Goal: Transaction & Acquisition: Purchase product/service

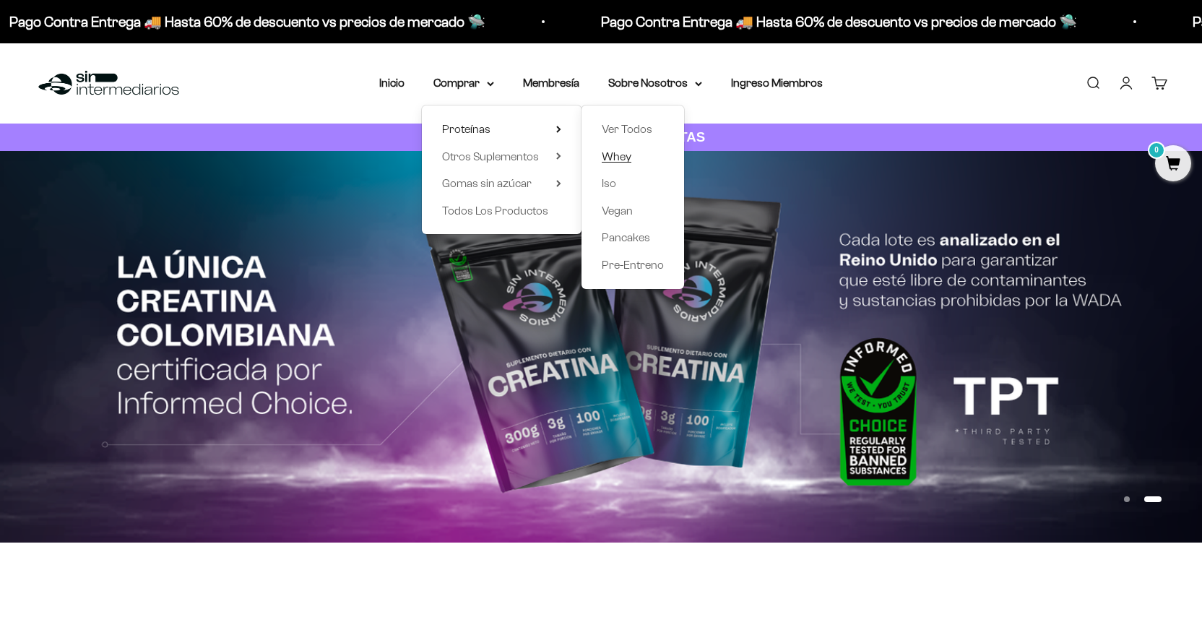
click at [610, 155] on span "Whey" at bounding box center [617, 156] width 30 height 12
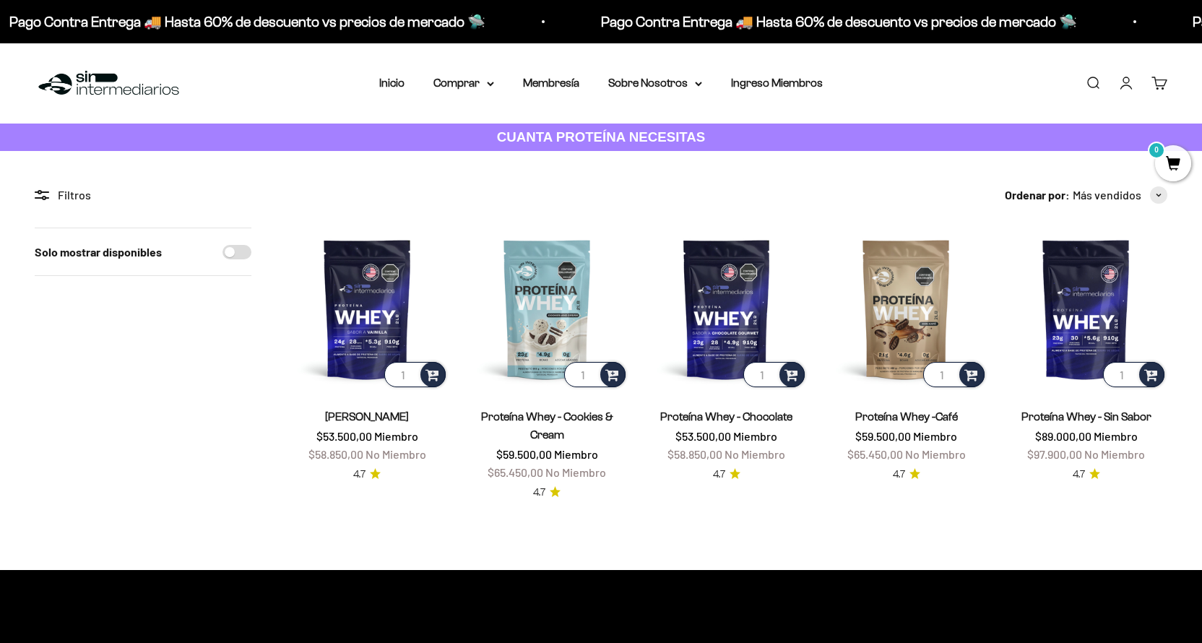
click at [454, 80] on summary "Comprar" at bounding box center [463, 83] width 61 height 19
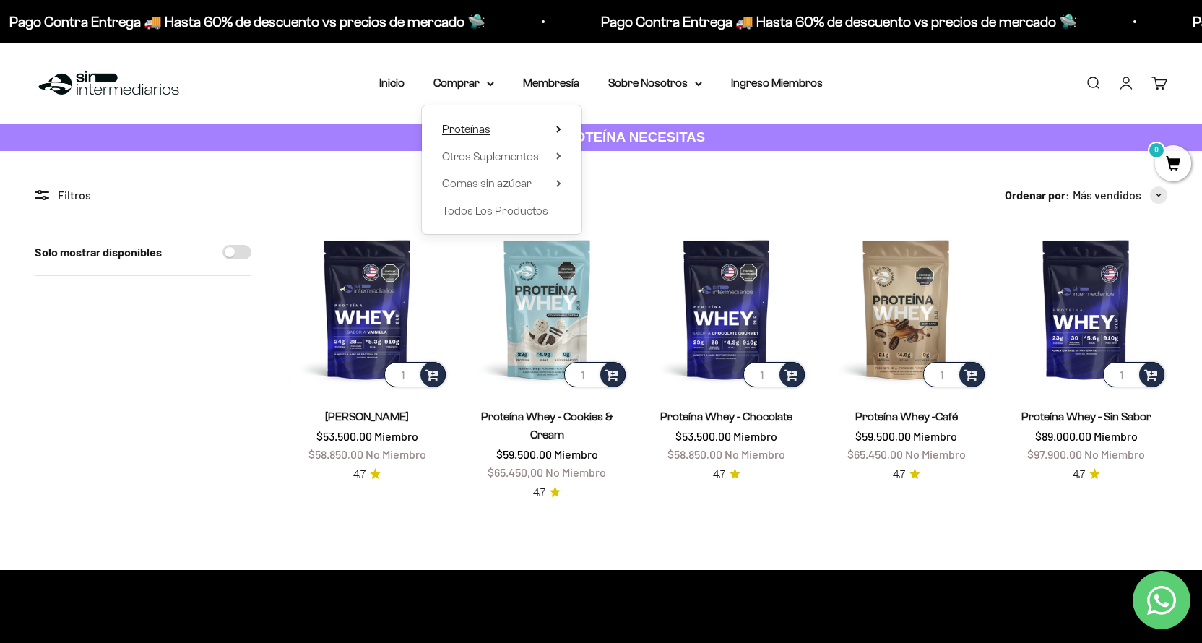
click at [526, 126] on summary "Proteínas" at bounding box center [501, 129] width 119 height 19
click at [532, 165] on span "Otros Suplementos" at bounding box center [490, 156] width 97 height 19
click at [524, 180] on span "Gomas sin azúcar" at bounding box center [487, 183] width 90 height 12
